Goal: Navigation & Orientation: Find specific page/section

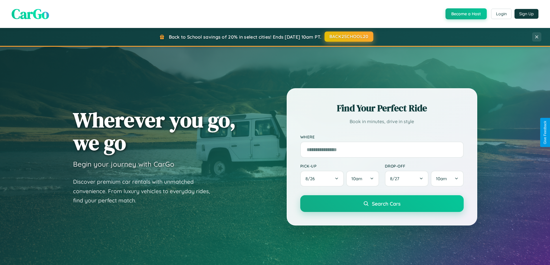
click at [349, 37] on button "BACK2SCHOOL20" at bounding box center [349, 36] width 49 height 10
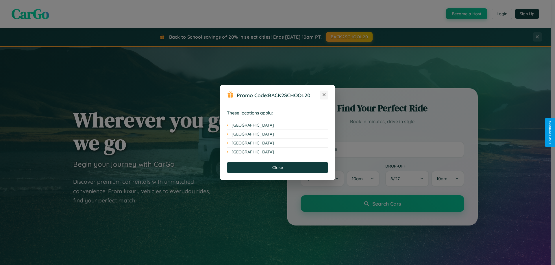
click at [324, 95] on icon at bounding box center [323, 94] width 3 height 3
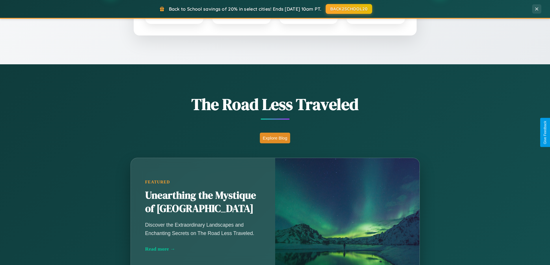
scroll to position [397, 0]
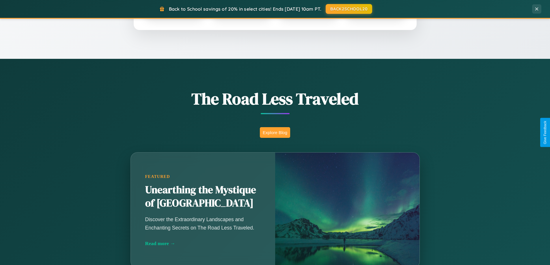
click at [275, 133] on button "Explore Blog" at bounding box center [275, 132] width 30 height 11
